Goal: Obtain resource: Obtain resource

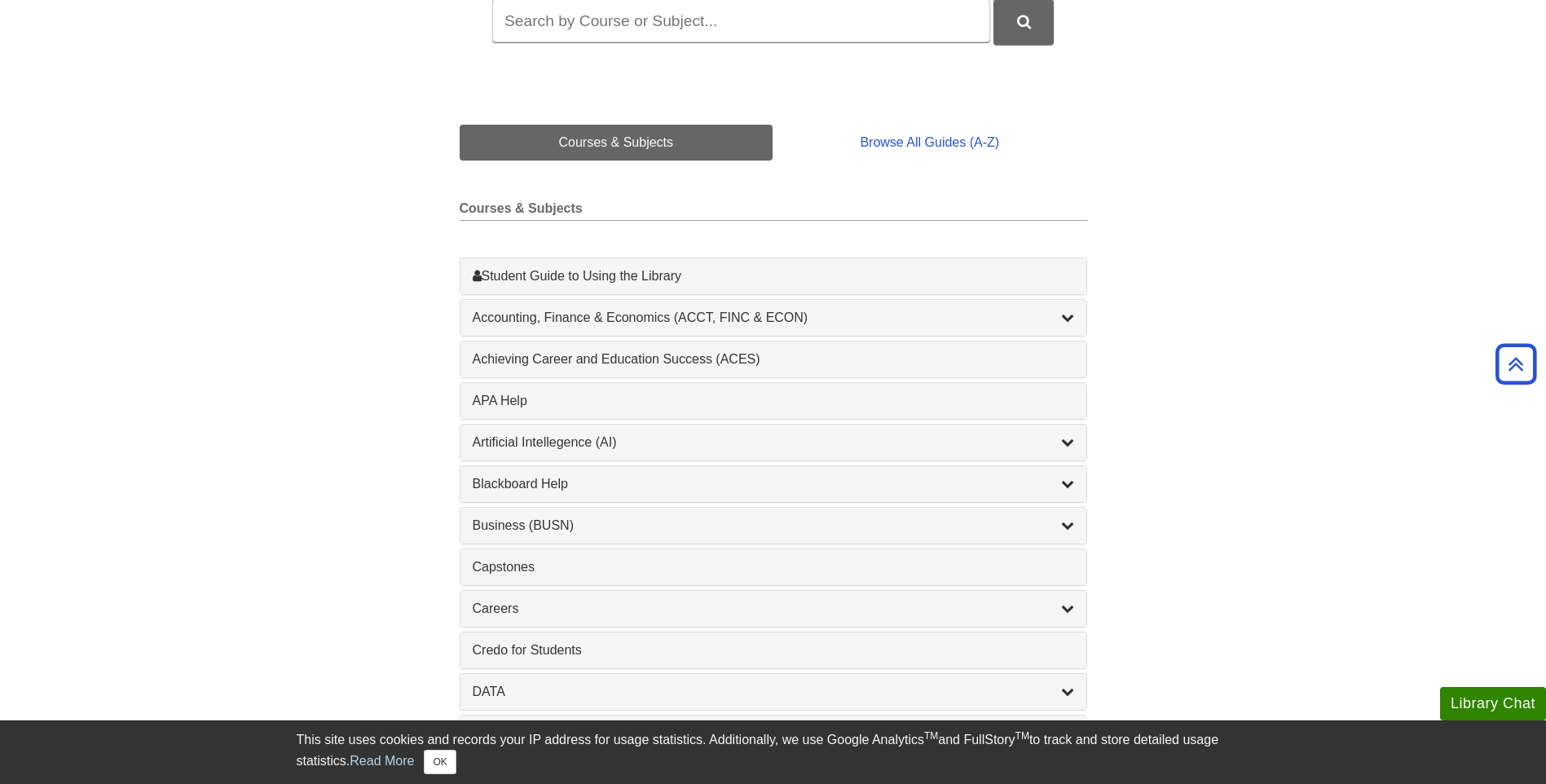
scroll to position [326, 0]
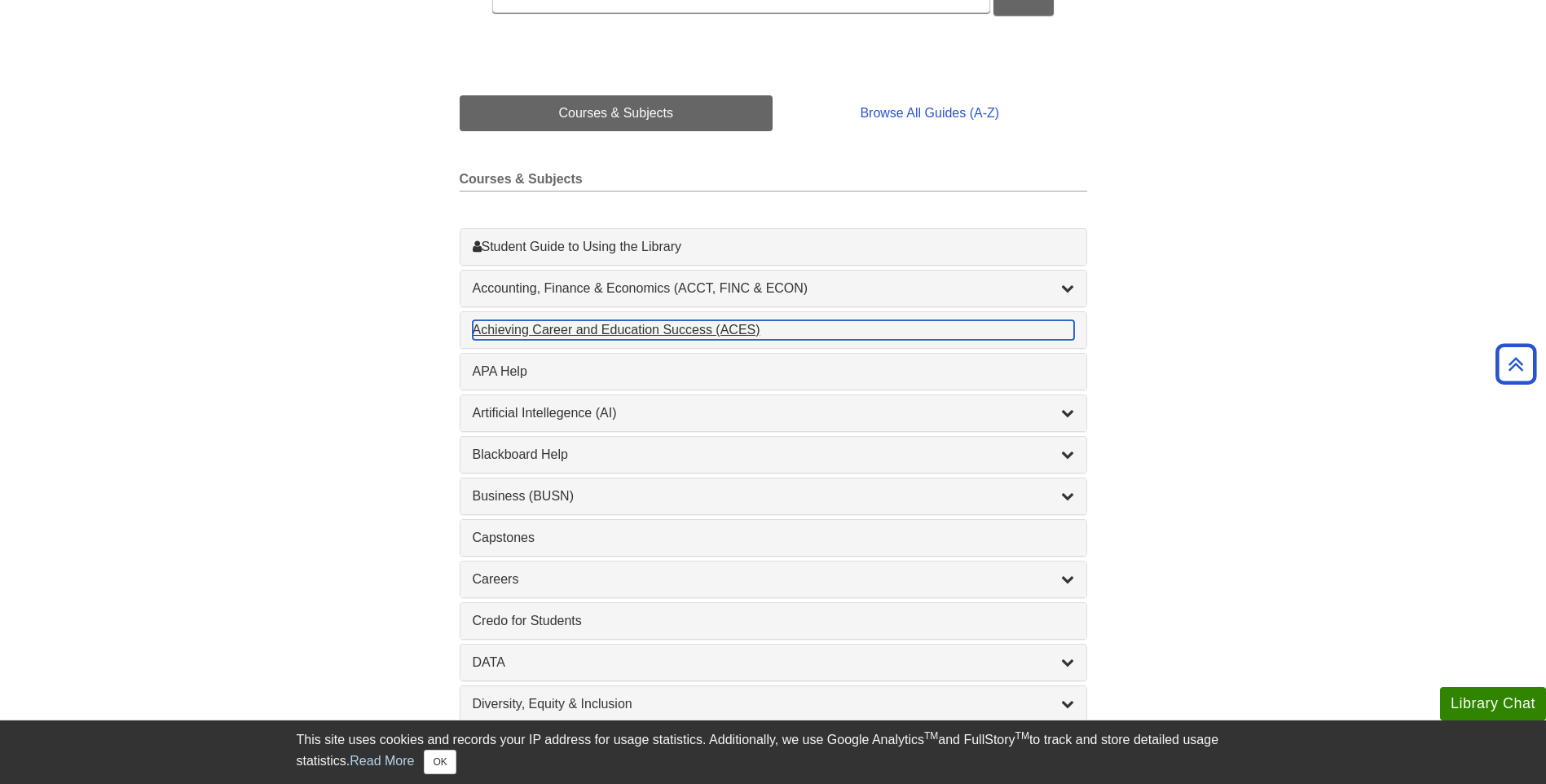
click at [562, 332] on div "Achieving Career and Education Success (ACES) , 1 guides" at bounding box center [773, 330] width 601 height 19
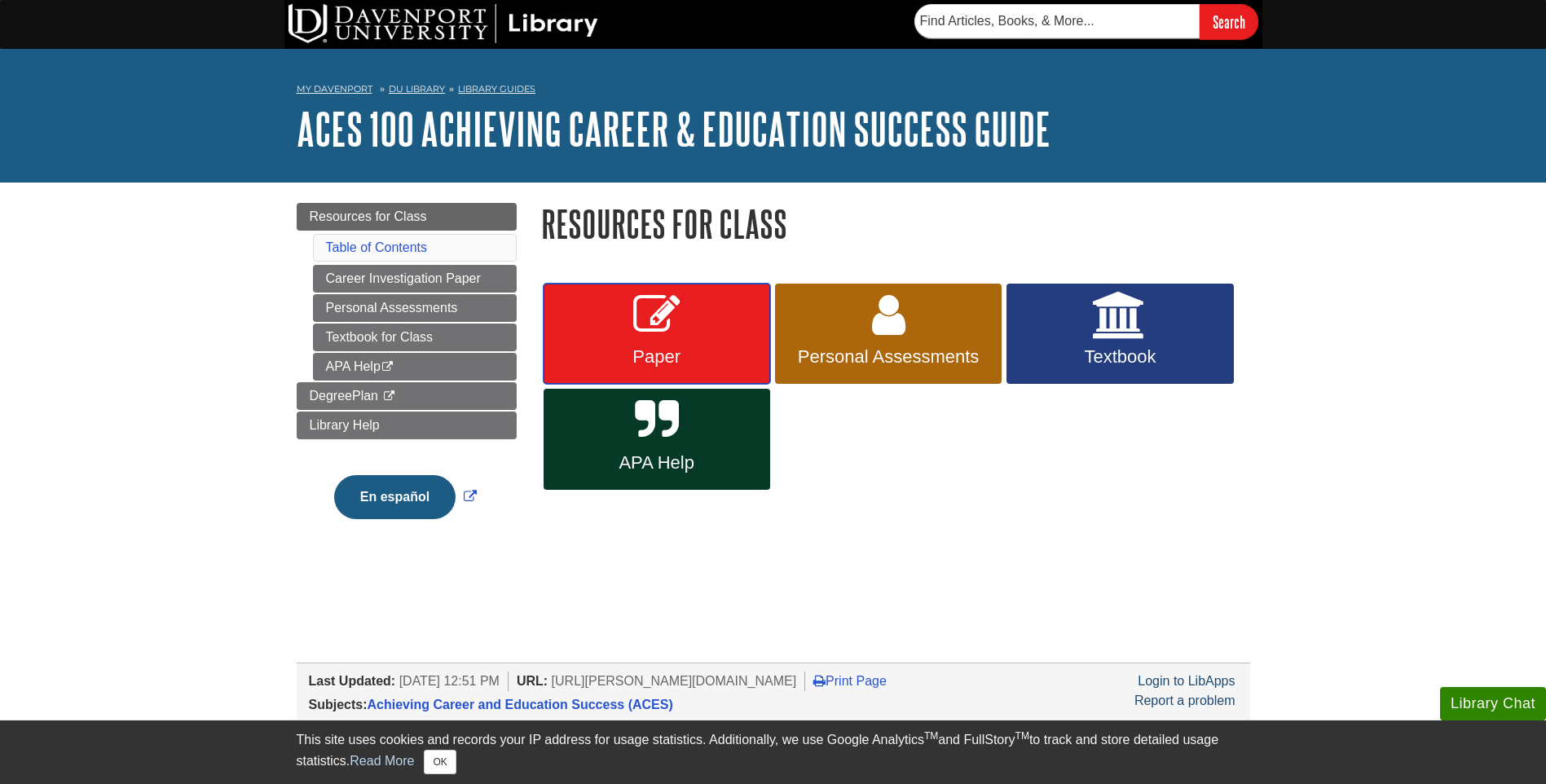
click at [550, 331] on link "Paper" at bounding box center [656, 334] width 226 height 101
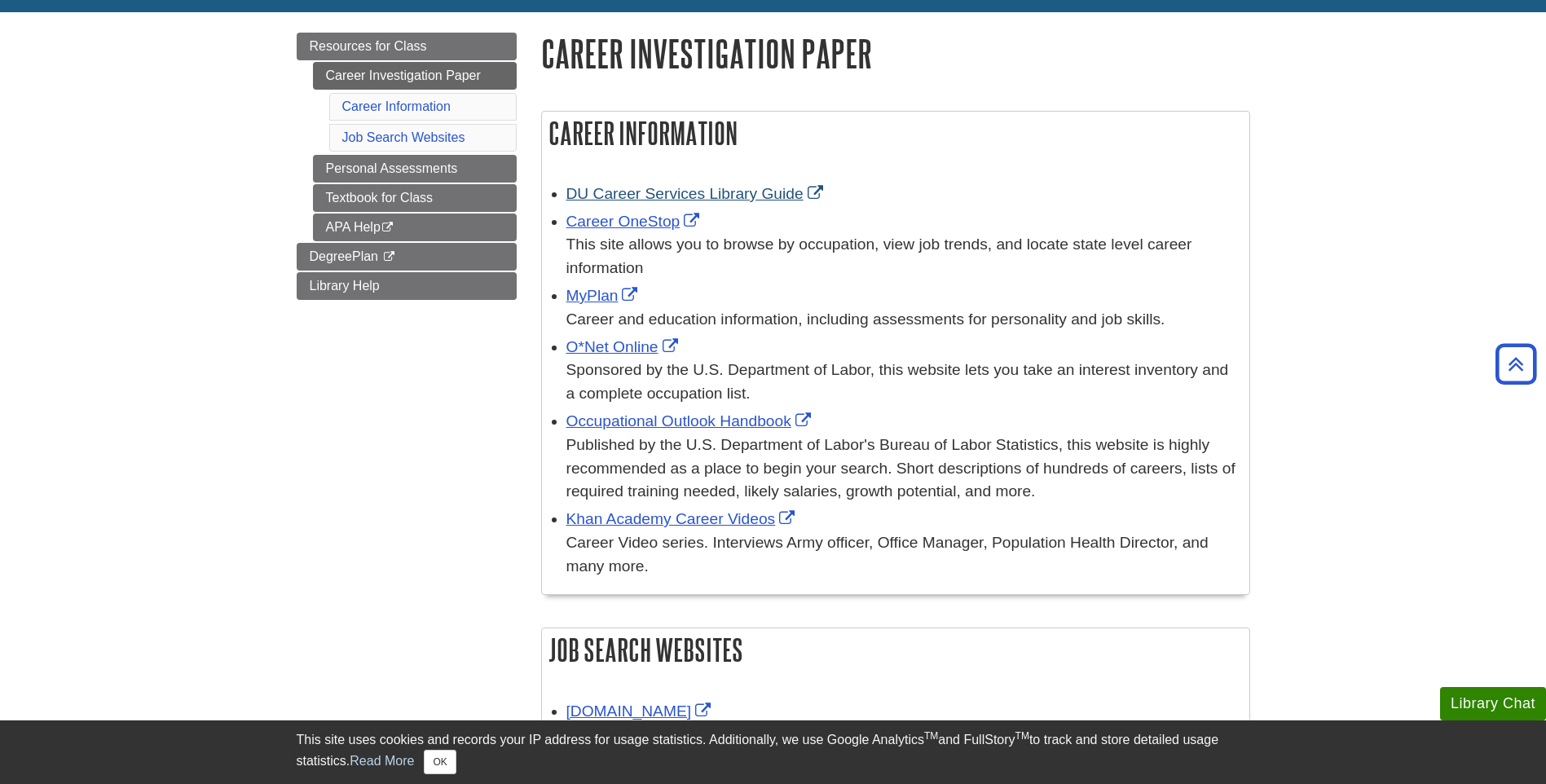
scroll to position [163, 0]
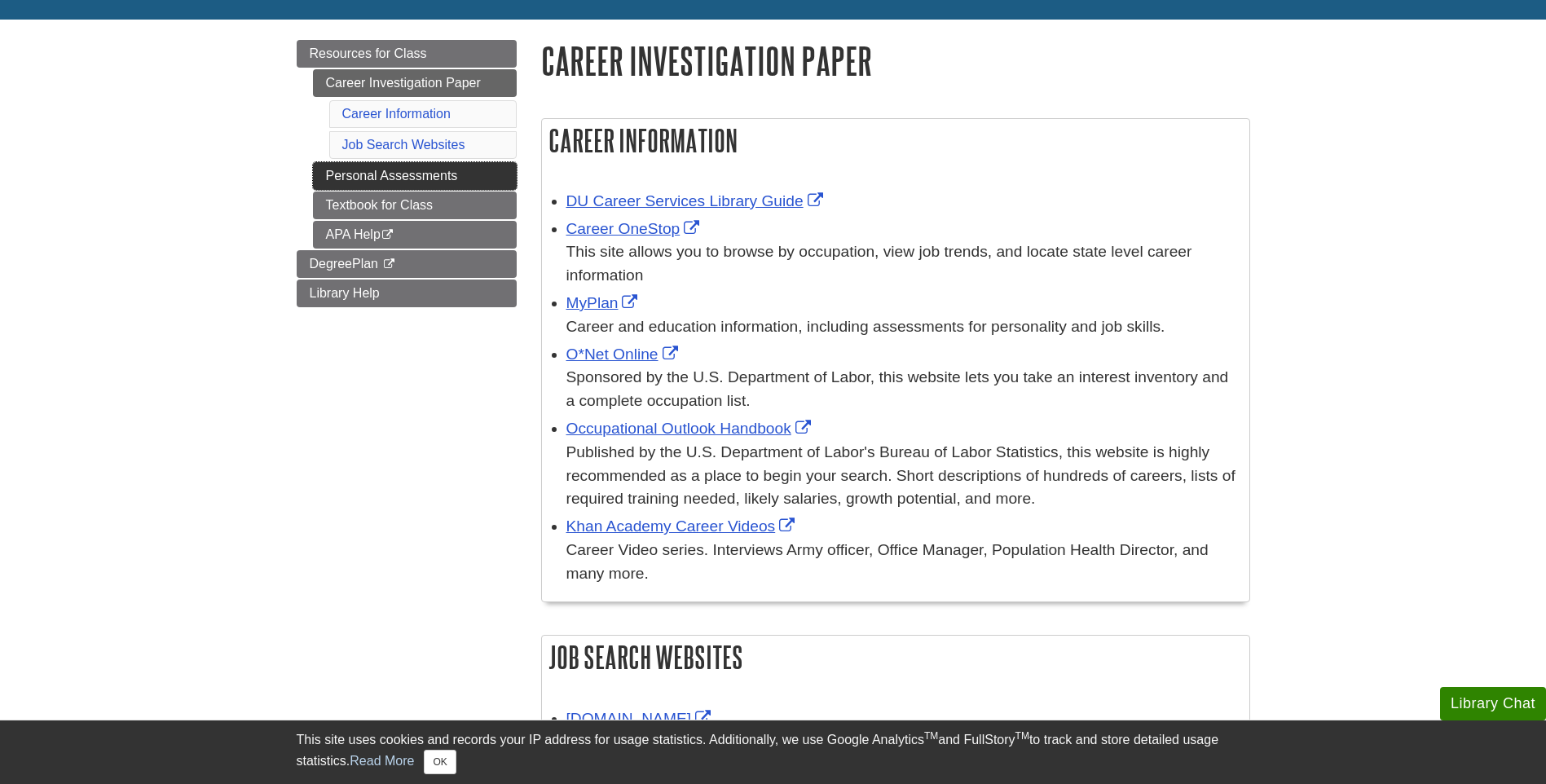
click at [495, 176] on link "Personal Assessments" at bounding box center [415, 176] width 204 height 28
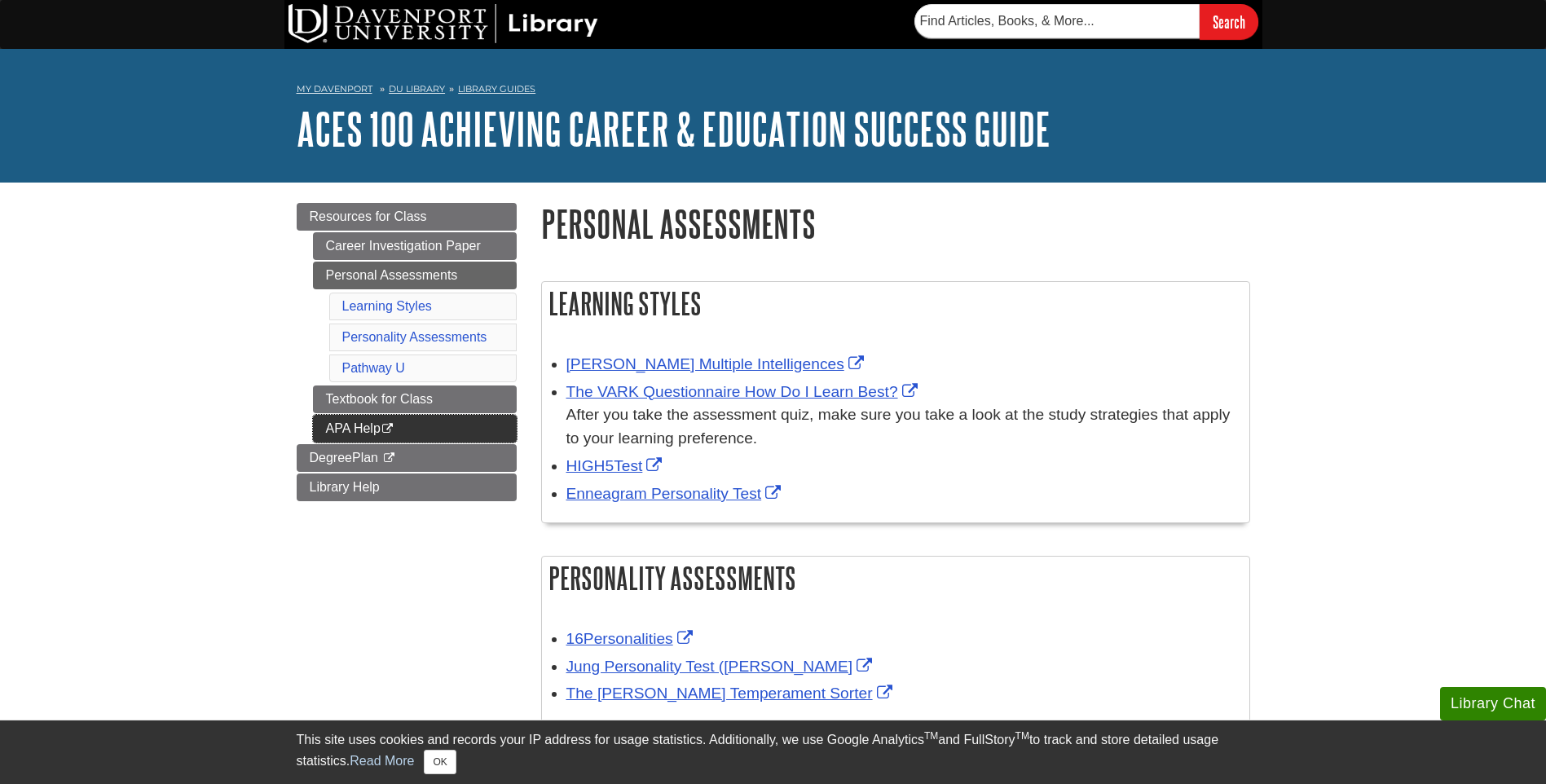
click at [465, 424] on link "APA Help This link opens in a new window" at bounding box center [415, 428] width 204 height 28
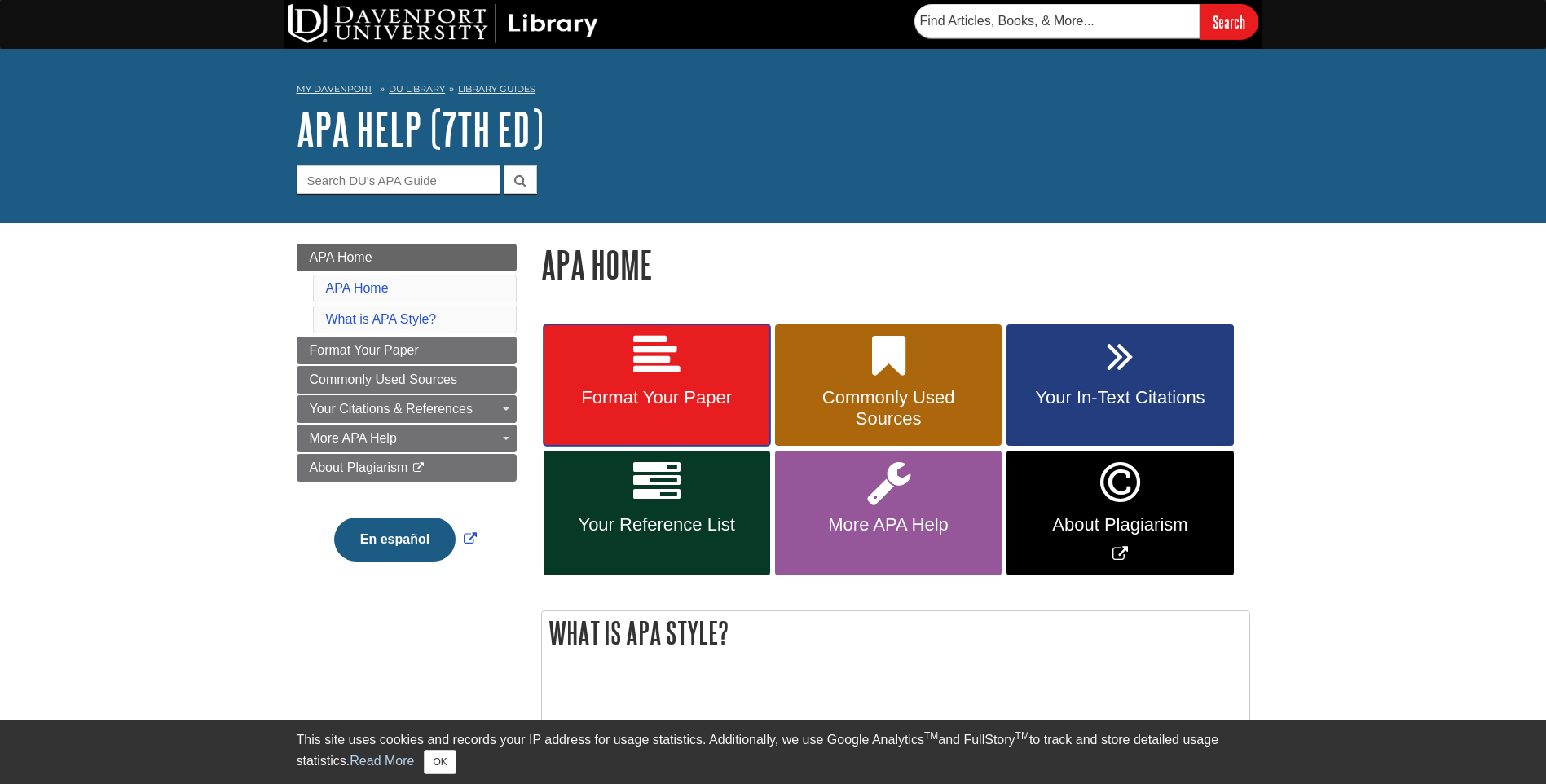
click at [707, 373] on link "Format Your Paper" at bounding box center [656, 385] width 226 height 122
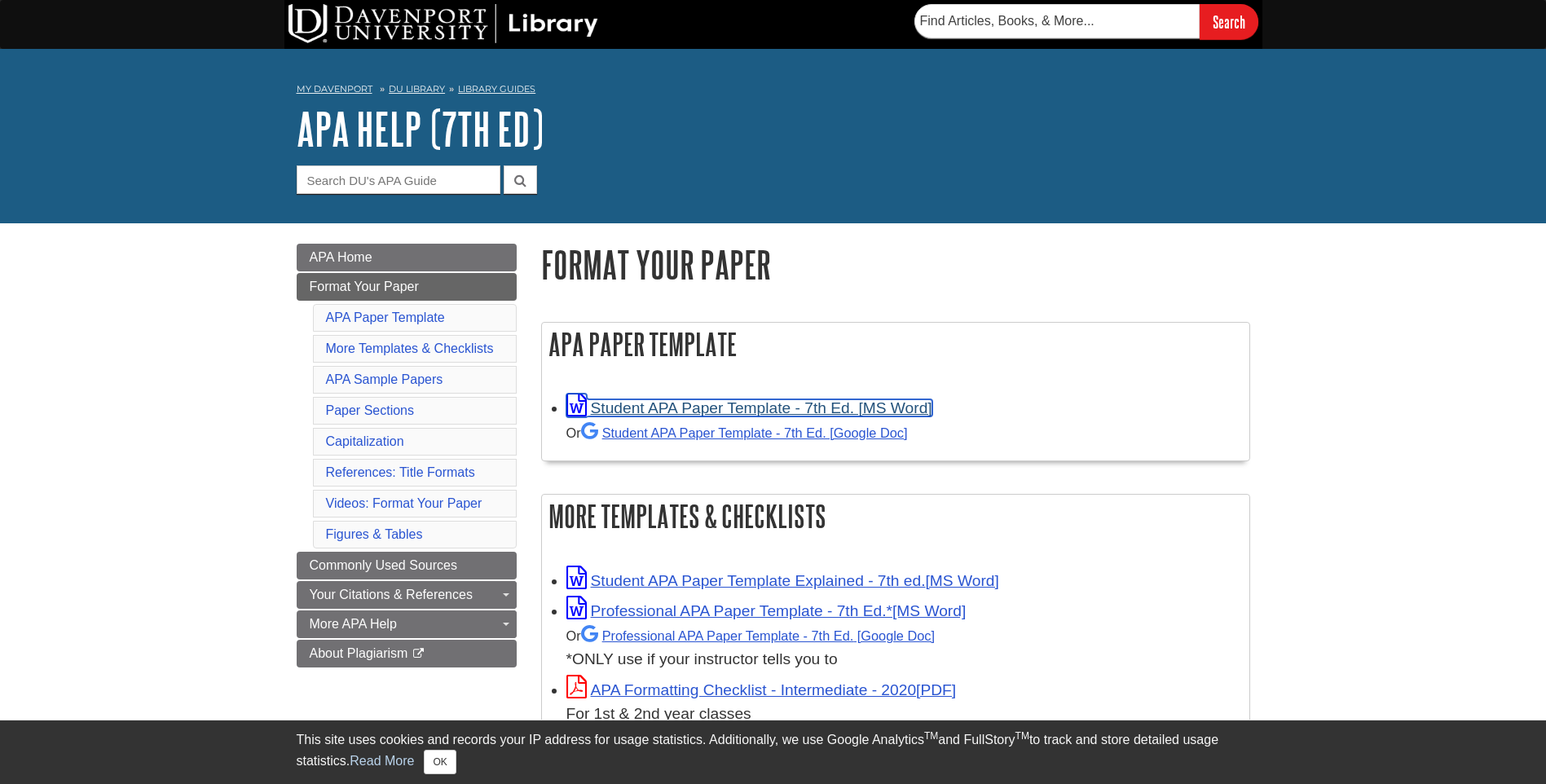
click at [686, 410] on link "Student APA Paper Template - 7th Ed. [MS Word]" at bounding box center [749, 408] width 365 height 17
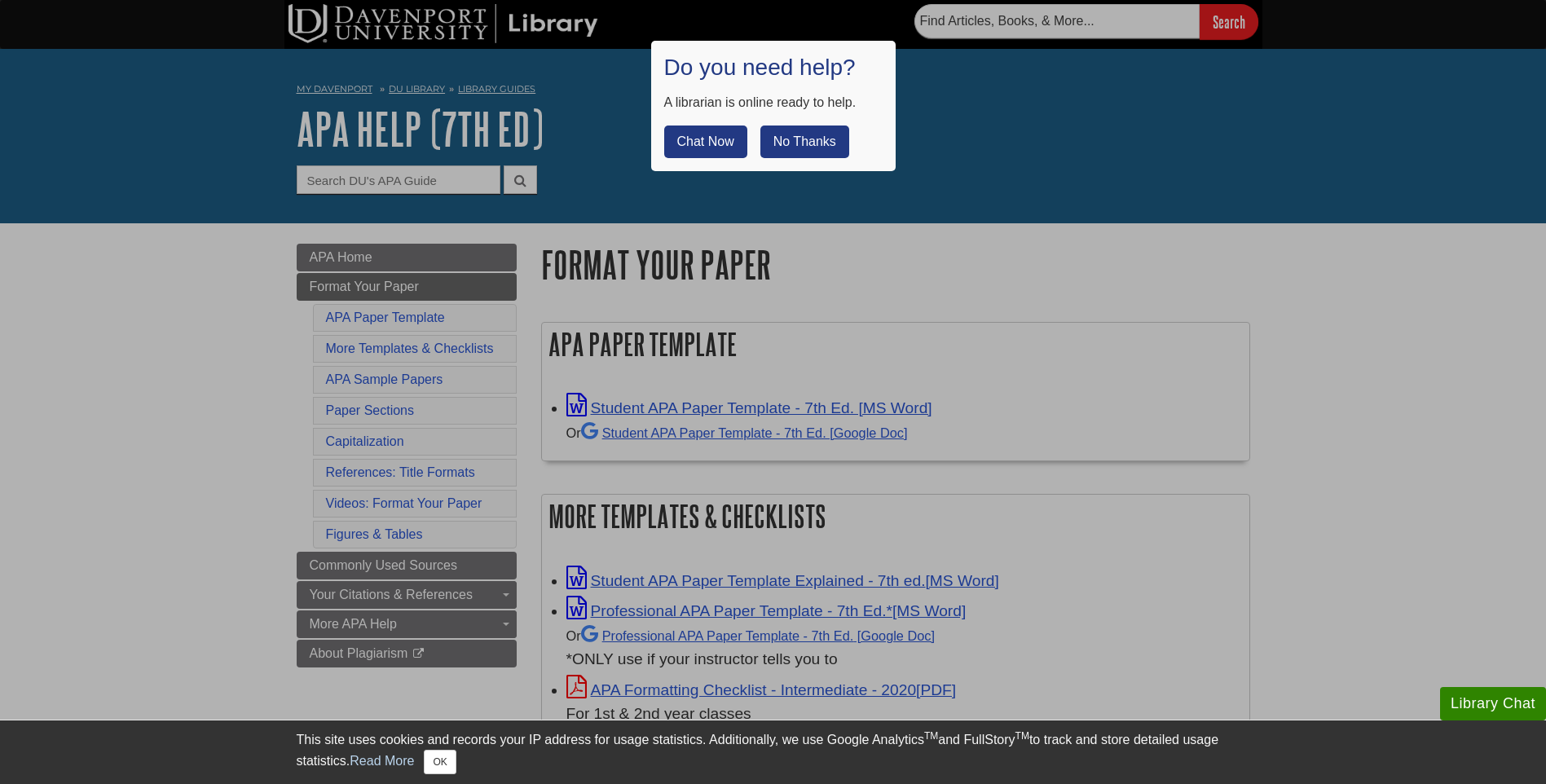
click at [831, 139] on button "No Thanks" at bounding box center [804, 142] width 89 height 33
